Goal: Navigation & Orientation: Find specific page/section

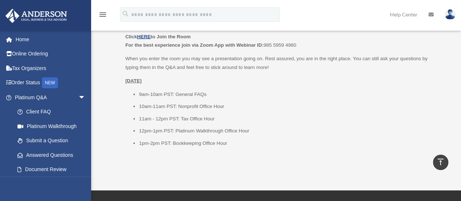
scroll to position [953, 0]
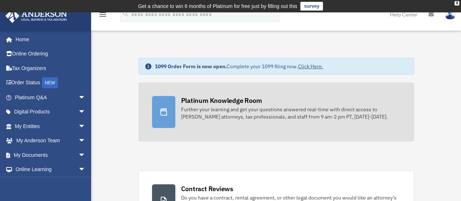
click at [241, 97] on div "Platinum Knowledge Room" at bounding box center [221, 100] width 81 height 9
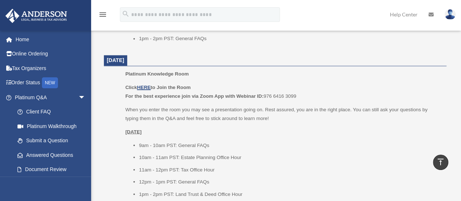
scroll to position [602, 0]
